Goal: Find specific page/section: Find specific page/section

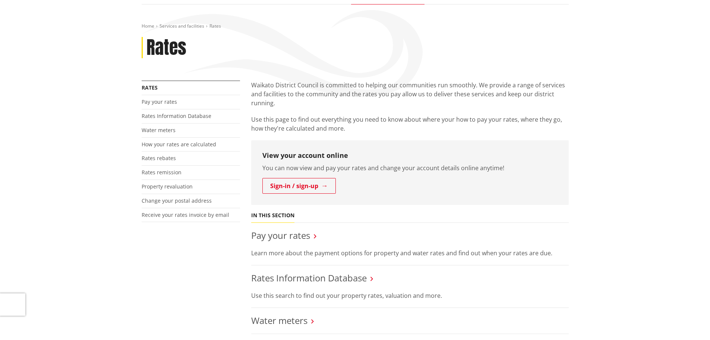
scroll to position [75, 0]
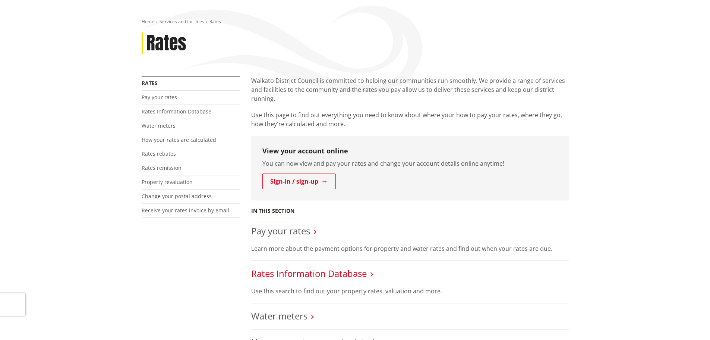
click at [359, 272] on link "Rates Information Database" at bounding box center [309, 273] width 116 height 12
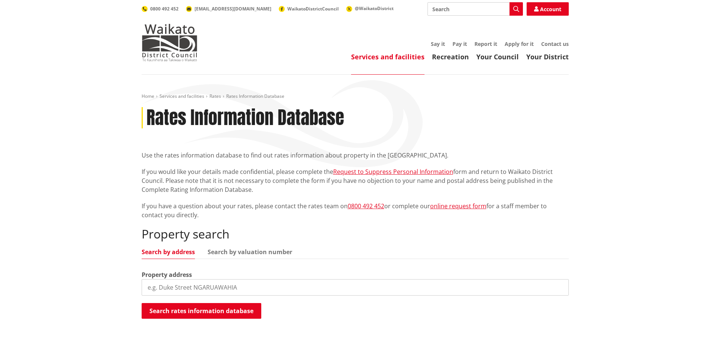
drag, startPoint x: 233, startPoint y: 286, endPoint x: 231, endPoint y: 280, distance: 6.7
click at [233, 284] on input "search" at bounding box center [355, 287] width 427 height 16
type input "34 hart road"
click at [221, 309] on button "Search rates information database" at bounding box center [202, 311] width 120 height 16
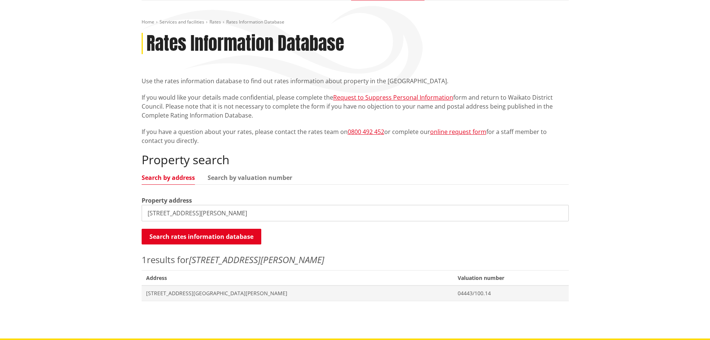
scroll to position [75, 0]
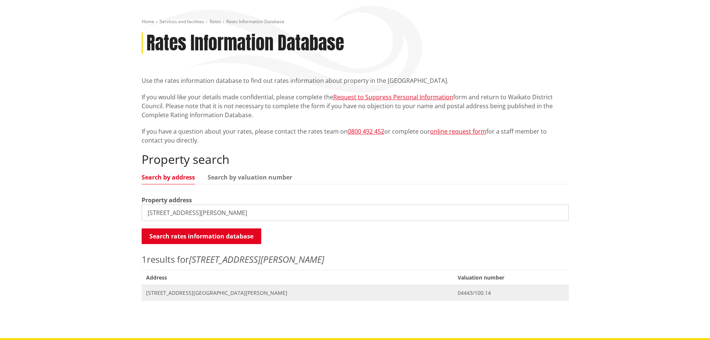
click at [186, 291] on span "[STREET_ADDRESS][GEOGRAPHIC_DATA][PERSON_NAME]" at bounding box center [297, 292] width 303 height 7
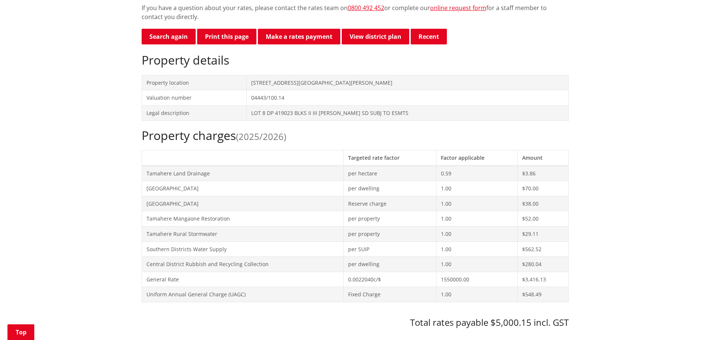
scroll to position [224, 0]
